Goal: Find specific page/section: Find specific page/section

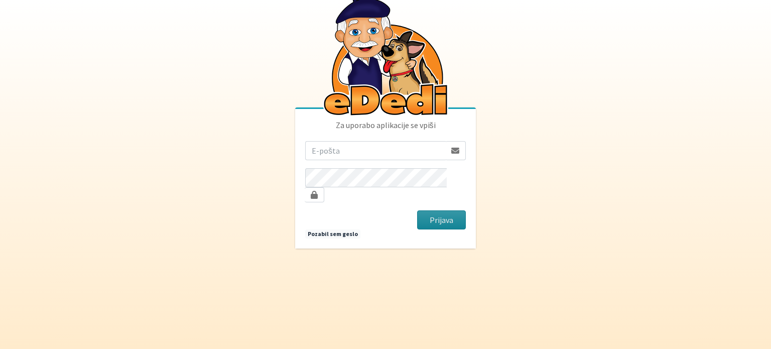
type input "zoran.sutej4@gmail.com"
click at [437, 218] on button "Prijava" at bounding box center [441, 219] width 49 height 19
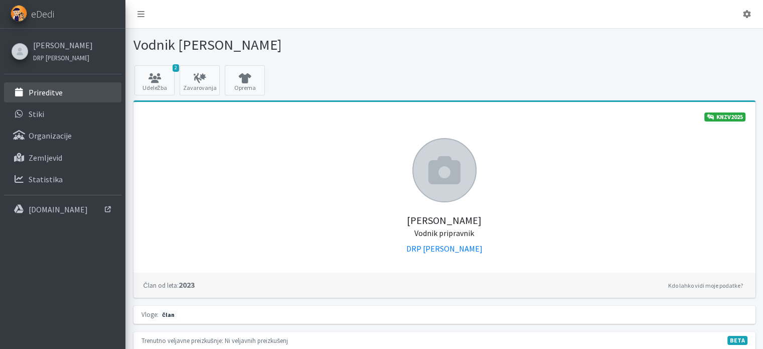
click at [51, 96] on p "Prireditve" at bounding box center [46, 92] width 34 height 10
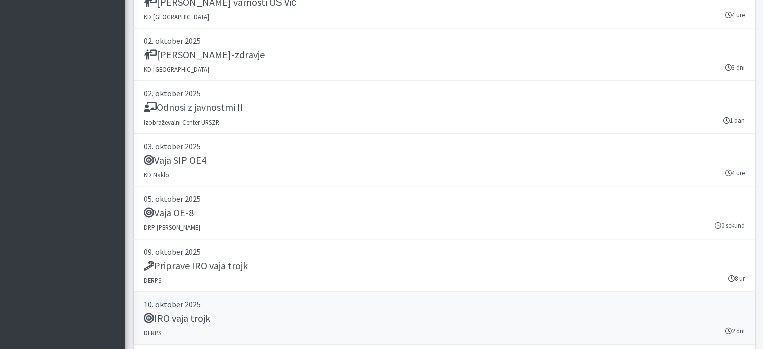
scroll to position [1923, 0]
click at [284, 207] on div "Vaja OE-8" at bounding box center [444, 214] width 601 height 14
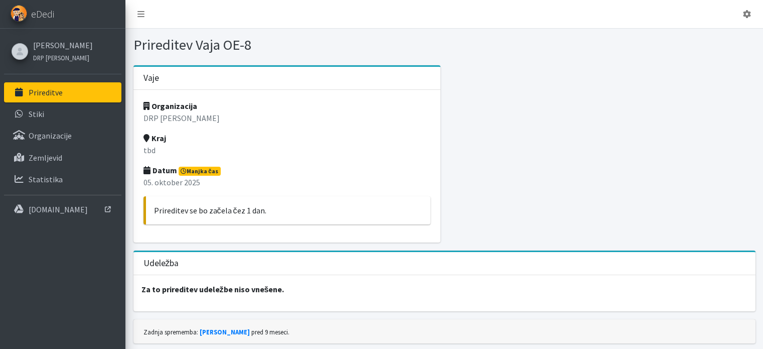
click at [33, 92] on p "Prireditve" at bounding box center [46, 92] width 34 height 10
